Goal: Task Accomplishment & Management: Use online tool/utility

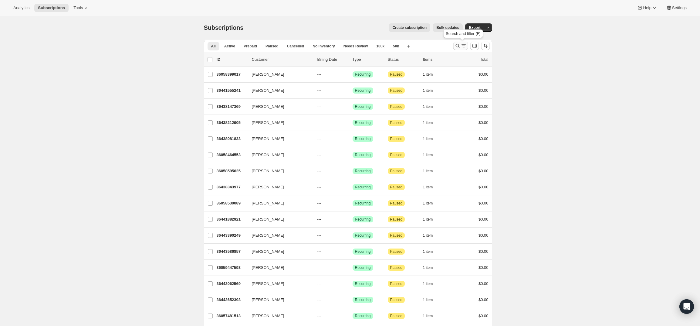
click at [457, 46] on icon "Search and filter results" at bounding box center [458, 46] width 6 height 6
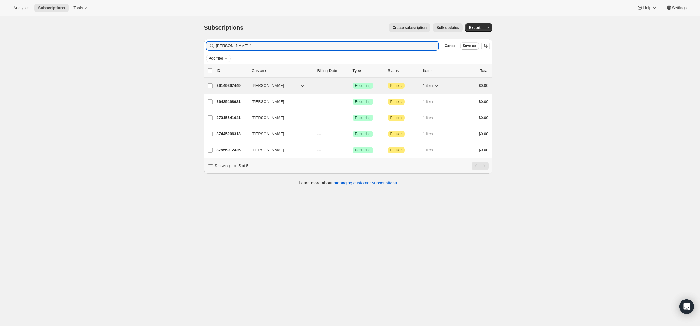
type input "cole f"
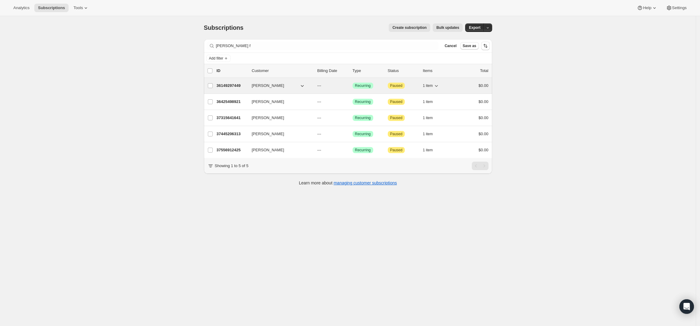
click at [229, 84] on p "36149297449" at bounding box center [232, 86] width 30 height 6
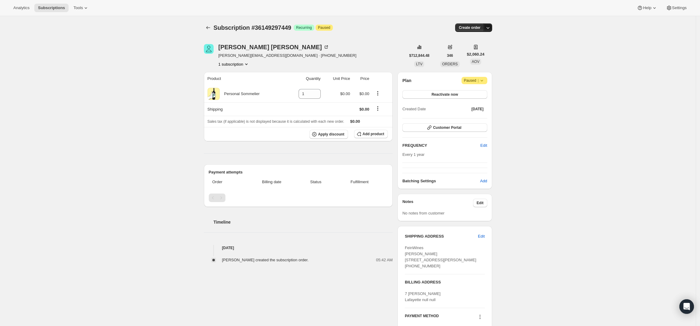
click at [489, 27] on icon "button" at bounding box center [488, 28] width 6 height 6
click at [477, 51] on span "Create custom one-time order" at bounding box center [464, 50] width 53 height 5
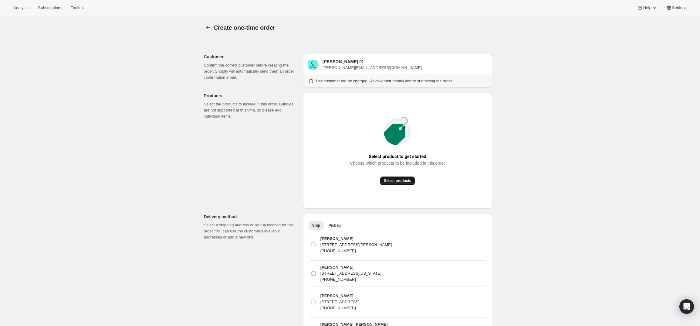
click at [393, 179] on span "Select products" at bounding box center [397, 180] width 27 height 5
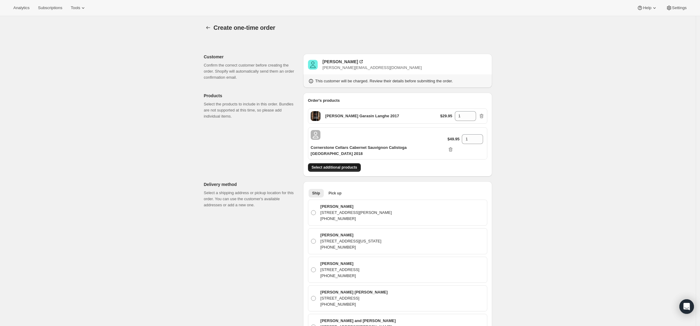
click at [345, 165] on span "Select additional products" at bounding box center [335, 167] width 46 height 5
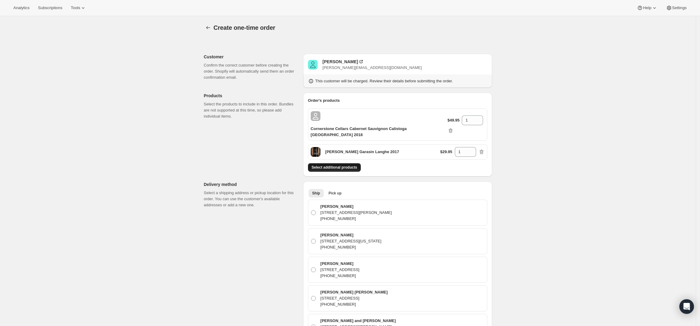
click at [330, 163] on button "Select additional products" at bounding box center [334, 167] width 53 height 8
click at [341, 165] on span "Select additional products" at bounding box center [335, 167] width 46 height 5
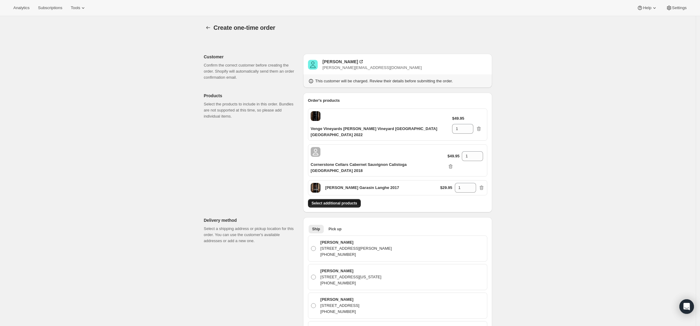
click at [334, 201] on span "Select additional products" at bounding box center [335, 203] width 46 height 5
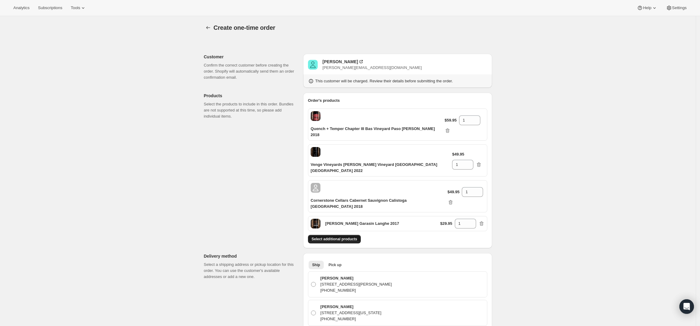
click at [340, 236] on span "Select additional products" at bounding box center [335, 238] width 46 height 5
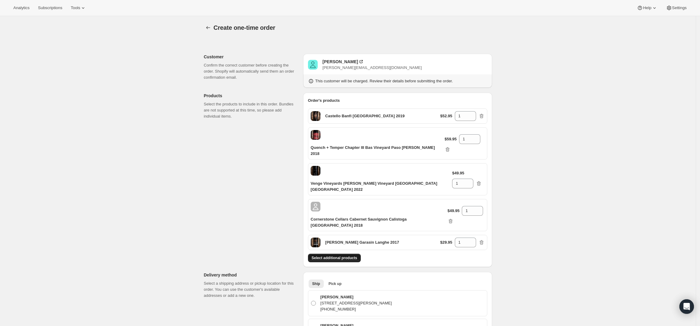
click at [341, 255] on span "Select additional products" at bounding box center [335, 257] width 46 height 5
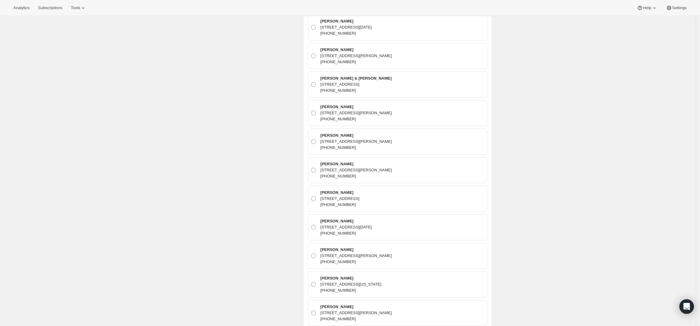
scroll to position [2694, 0]
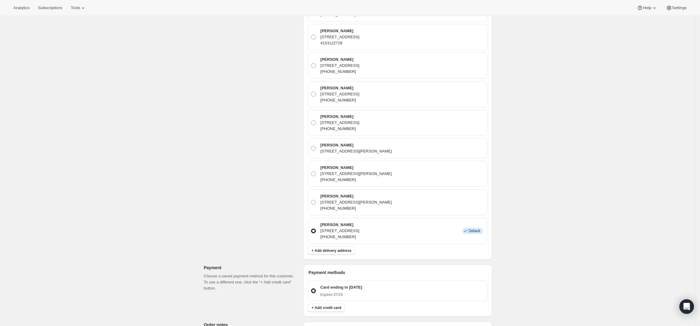
scroll to position [6807, 0]
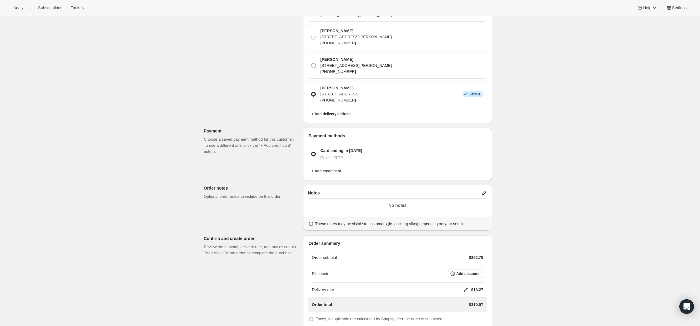
click at [465, 287] on icon at bounding box center [466, 290] width 6 height 6
click at [460, 281] on input "0" at bounding box center [469, 283] width 55 height 10
type input "0"
click at [461, 295] on span "Save" at bounding box center [464, 297] width 8 height 5
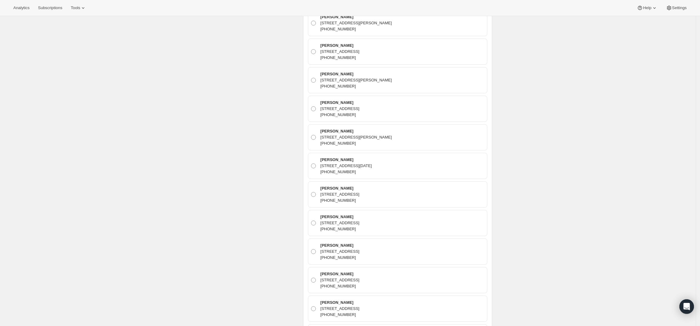
scroll to position [0, 0]
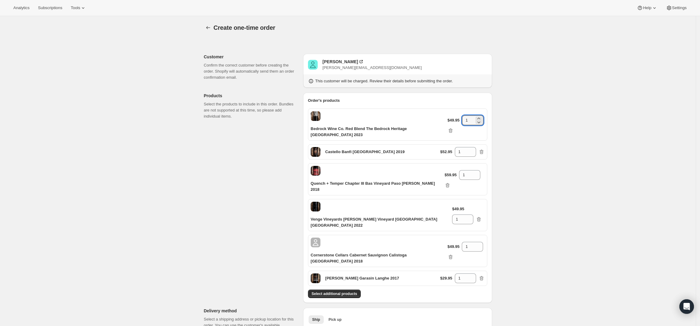
drag, startPoint x: 468, startPoint y: 116, endPoint x: 454, endPoint y: 116, distance: 14.3
click at [454, 116] on div "$49.95 1" at bounding box center [466, 124] width 37 height 18
type input "2"
drag, startPoint x: 462, startPoint y: 147, endPoint x: 459, endPoint y: 147, distance: 3.6
click at [459, 147] on input "1" at bounding box center [461, 152] width 12 height 10
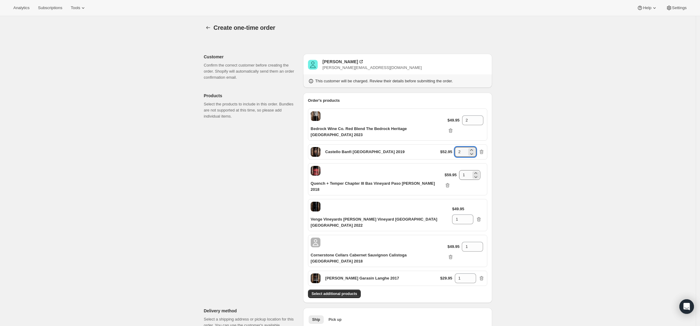
type input "2"
drag, startPoint x: 464, startPoint y: 165, endPoint x: 444, endPoint y: 164, distance: 19.8
click at [445, 170] on div "$59.95 1" at bounding box center [465, 179] width 40 height 18
type input "2"
drag, startPoint x: 469, startPoint y: 187, endPoint x: 464, endPoint y: 187, distance: 4.6
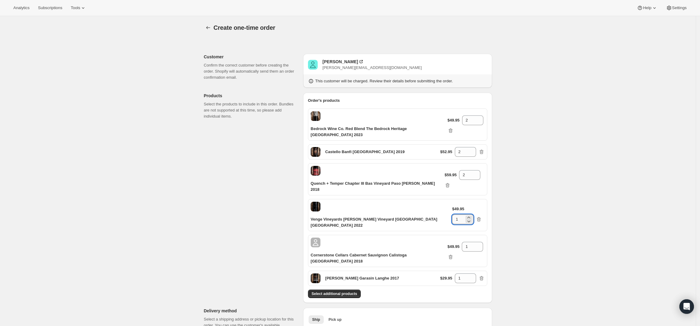
click at [464, 214] on input "1" at bounding box center [458, 219] width 12 height 10
type input "2"
drag, startPoint x: 470, startPoint y: 221, endPoint x: 454, endPoint y: 219, distance: 15.9
click at [454, 242] on div "$49.95 1" at bounding box center [466, 251] width 37 height 18
type input "2"
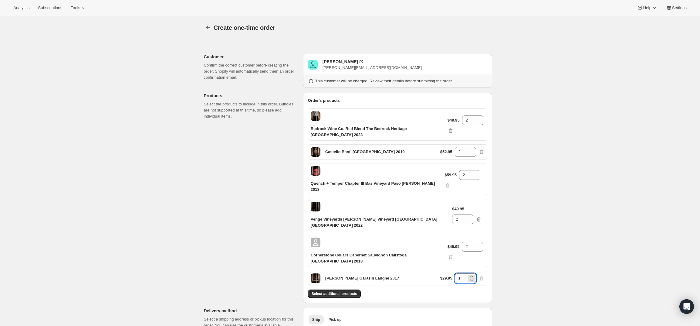
drag, startPoint x: 463, startPoint y: 246, endPoint x: 459, endPoint y: 248, distance: 4.1
click at [459, 273] on input "1" at bounding box center [461, 278] width 12 height 10
type input "2"
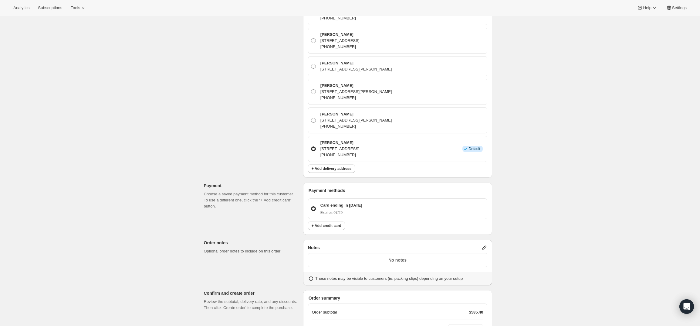
scroll to position [6807, 0]
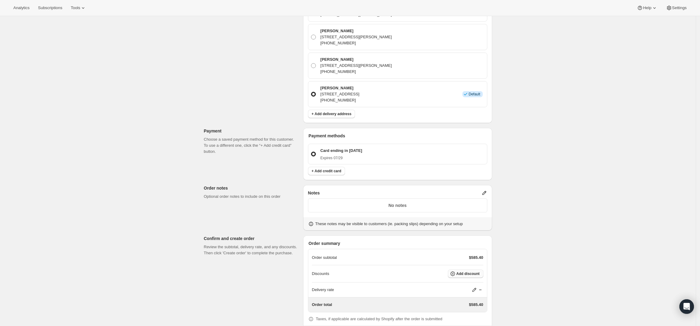
click at [464, 271] on span "Add discount" at bounding box center [468, 273] width 23 height 5
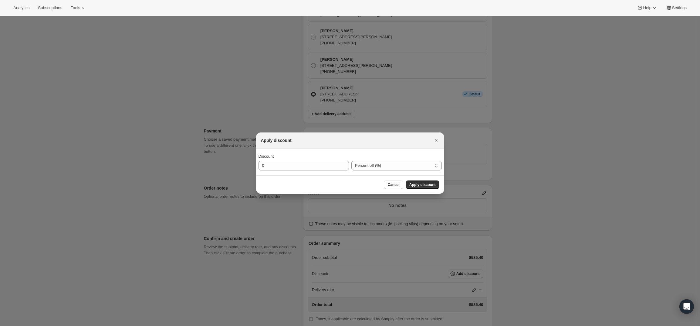
click at [370, 171] on div "Discount 0 Percent off (%) Amount off ($) Percent off (%)" at bounding box center [350, 161] width 188 height 27
click at [370, 165] on select "Percent off (%) Amount off ($)" at bounding box center [396, 166] width 90 height 10
select select "fixedAmount"
click at [351, 161] on select "Percent off (%) Amount off ($)" at bounding box center [396, 166] width 90 height 10
click at [297, 167] on input "0" at bounding box center [299, 166] width 81 height 10
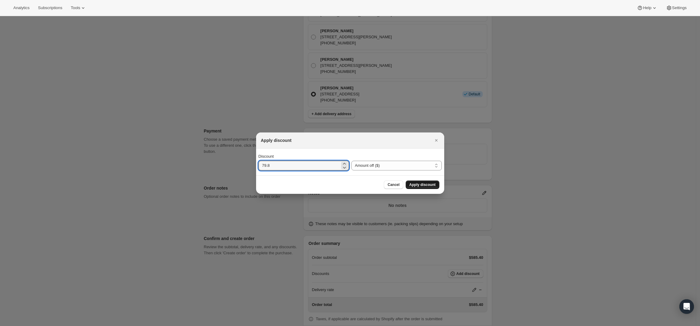
type input "79.8"
click at [436, 186] on button "Apply discount" at bounding box center [423, 184] width 34 height 8
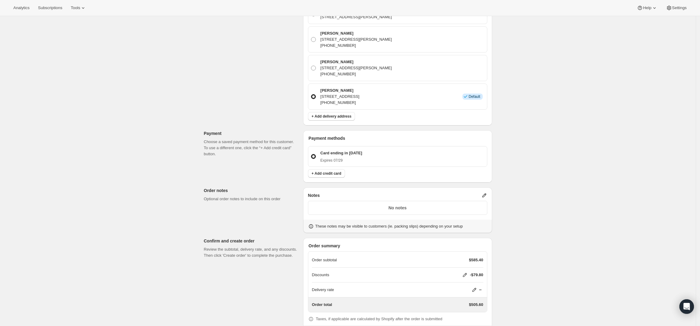
click at [406, 272] on div "Discounts -$79.80" at bounding box center [397, 275] width 171 height 6
click at [465, 272] on icon at bounding box center [465, 275] width 6 height 6
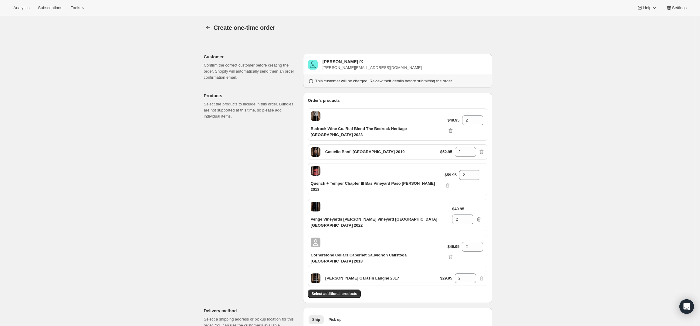
select select "fixedAmount"
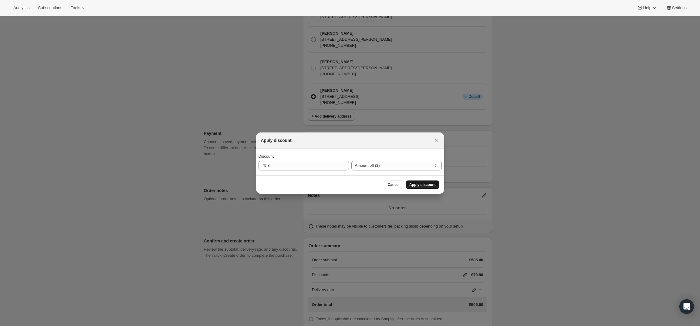
click at [419, 185] on span "Apply discount" at bounding box center [422, 184] width 26 height 5
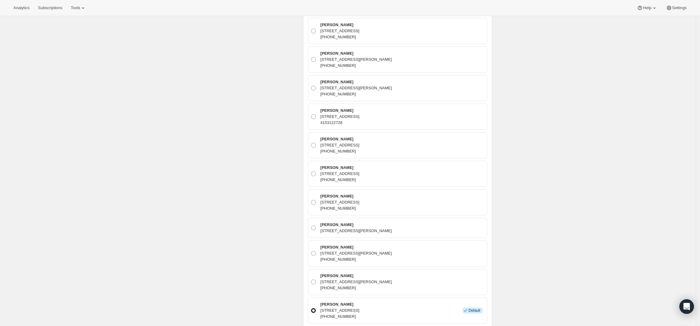
scroll to position [6805, 0]
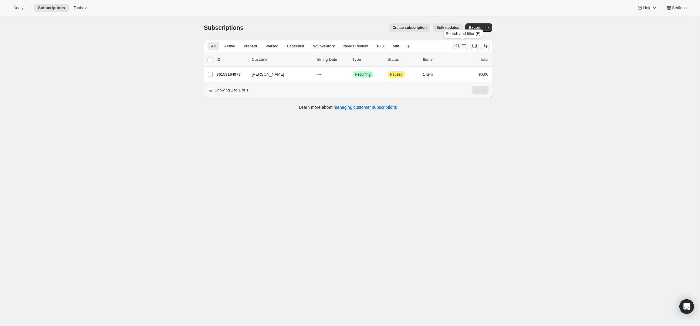
click at [457, 46] on icon "Search and filter results" at bounding box center [458, 46] width 6 height 6
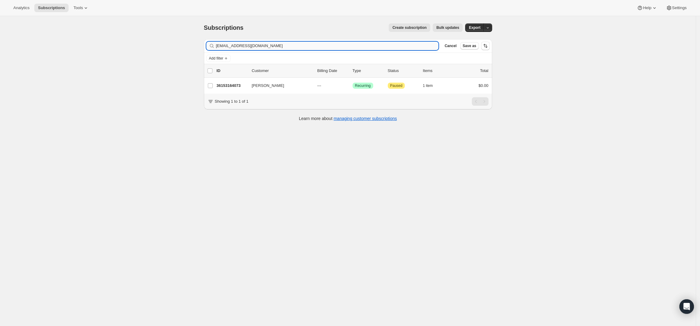
click at [317, 49] on input "[EMAIL_ADDRESS][DOMAIN_NAME]" at bounding box center [327, 46] width 223 height 8
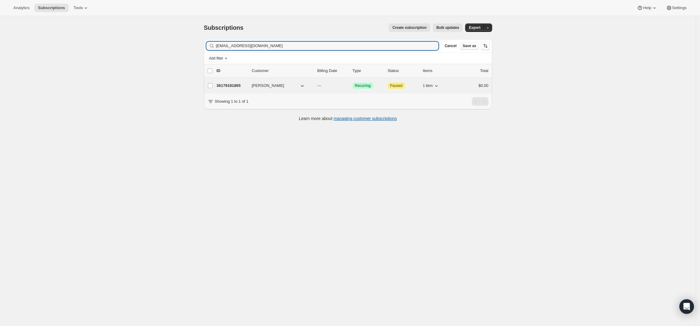
type input "[EMAIL_ADDRESS][DOMAIN_NAME]"
click at [229, 84] on p "36179181865" at bounding box center [232, 86] width 30 height 6
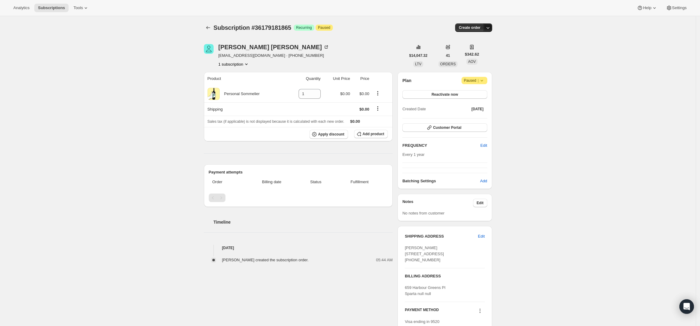
click at [490, 26] on icon "button" at bounding box center [488, 28] width 6 height 6
click at [483, 49] on span "Create custom one-time order" at bounding box center [464, 50] width 53 height 5
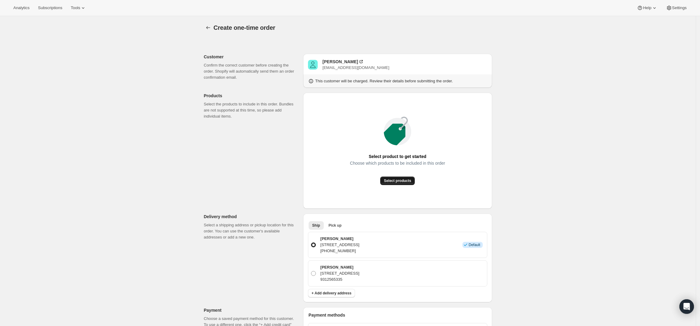
click at [395, 182] on span "Select products" at bounding box center [397, 180] width 27 height 5
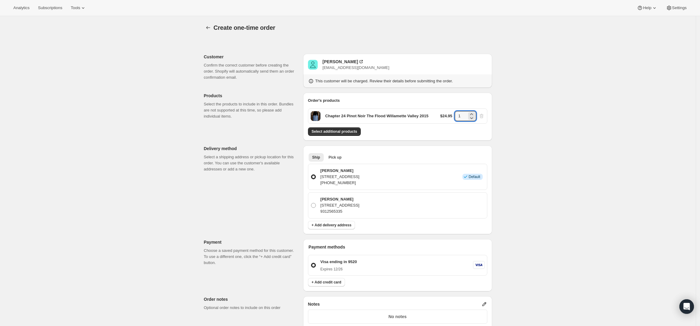
drag, startPoint x: 467, startPoint y: 115, endPoint x: 443, endPoint y: 117, distance: 24.6
click at [443, 117] on div "$24.95 1" at bounding box center [462, 116] width 44 height 10
type input "6"
click at [579, 133] on div "Create one-time order. This page is ready Create one-time order Customer Confir…" at bounding box center [348, 243] width 696 height 455
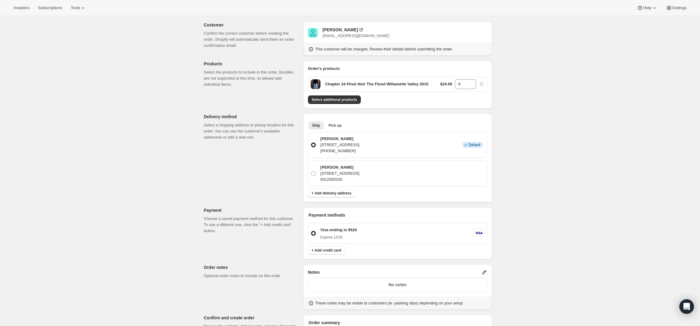
scroll to position [76, 0]
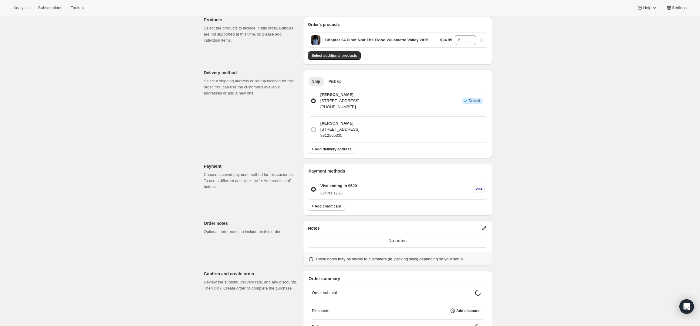
click at [487, 227] on icon at bounding box center [484, 228] width 6 height 6
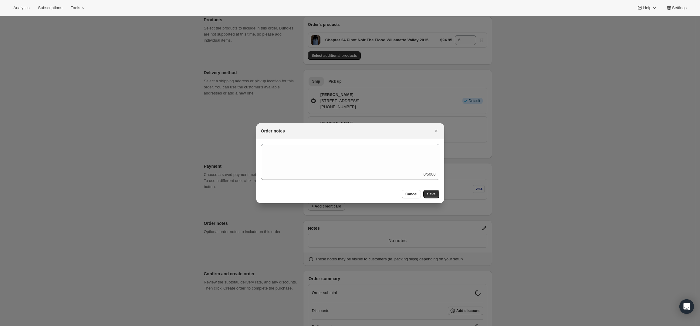
click at [384, 171] on div "0/5000" at bounding box center [350, 162] width 178 height 36
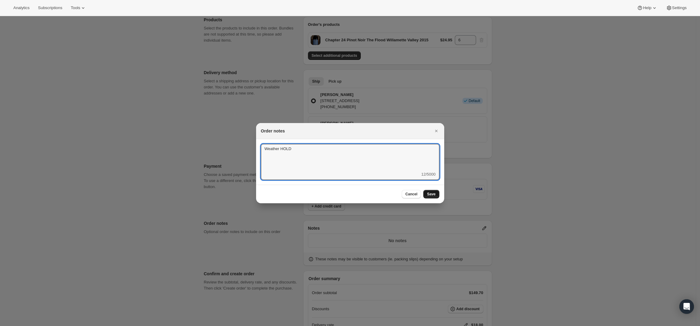
type textarea "Weather HOLD"
click at [435, 190] on button "Save" at bounding box center [431, 194] width 16 height 8
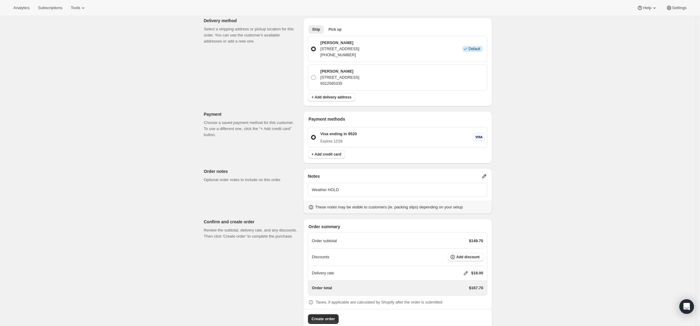
scroll to position [140, 0]
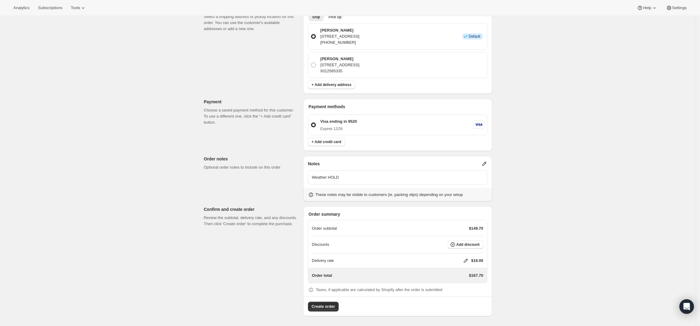
click at [468, 258] on icon at bounding box center [466, 260] width 6 height 6
click at [472, 280] on input "0" at bounding box center [469, 283] width 55 height 10
type input "0"
click at [467, 294] on button "Save" at bounding box center [465, 297] width 16 height 8
click at [315, 305] on span "Create order" at bounding box center [323, 306] width 23 height 6
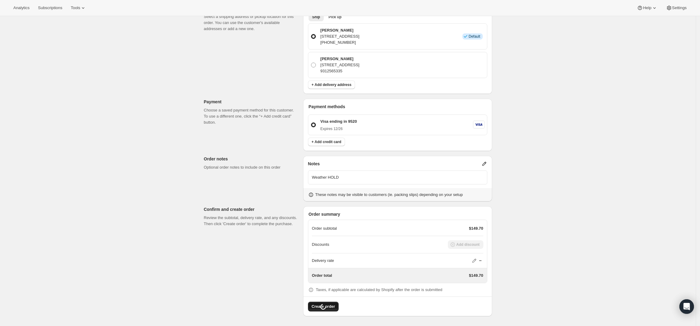
scroll to position [0, 0]
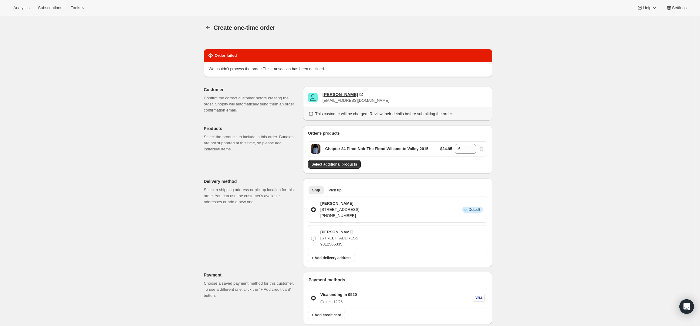
click at [335, 91] on div "[PERSON_NAME]" at bounding box center [341, 94] width 36 height 6
